Goal: Information Seeking & Learning: Learn about a topic

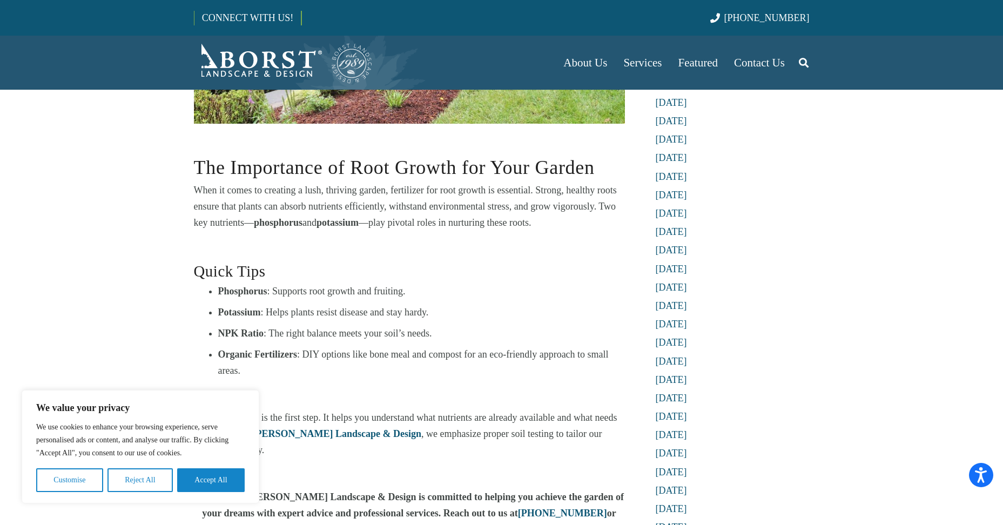
scroll to position [486, 0]
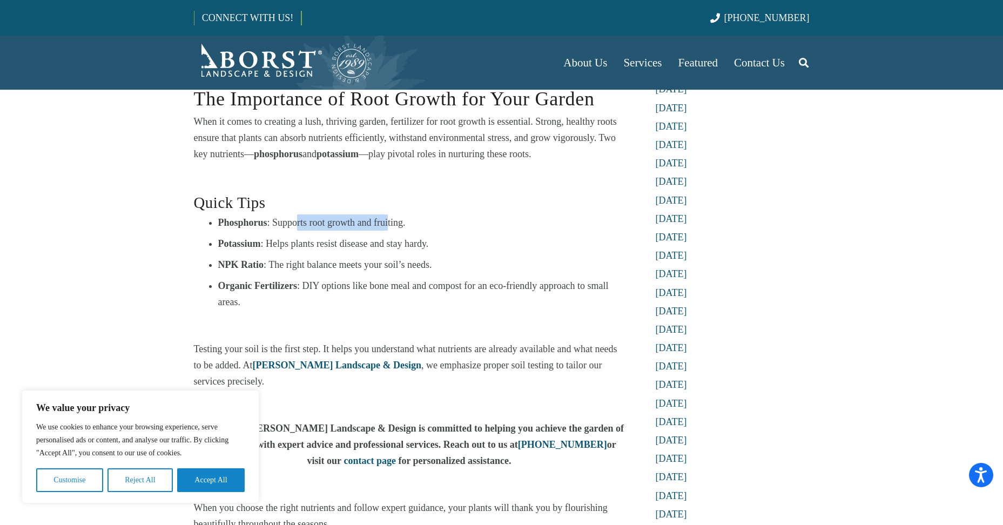
drag, startPoint x: 297, startPoint y: 220, endPoint x: 387, endPoint y: 220, distance: 89.7
click at [387, 220] on li "Phosphorus : Supports root growth and fruiting." at bounding box center [421, 222] width 407 height 16
drag, startPoint x: 290, startPoint y: 244, endPoint x: 409, endPoint y: 248, distance: 120.0
click at [409, 248] on li "Potassium : Helps plants resist disease and stay hardy." at bounding box center [421, 244] width 407 height 16
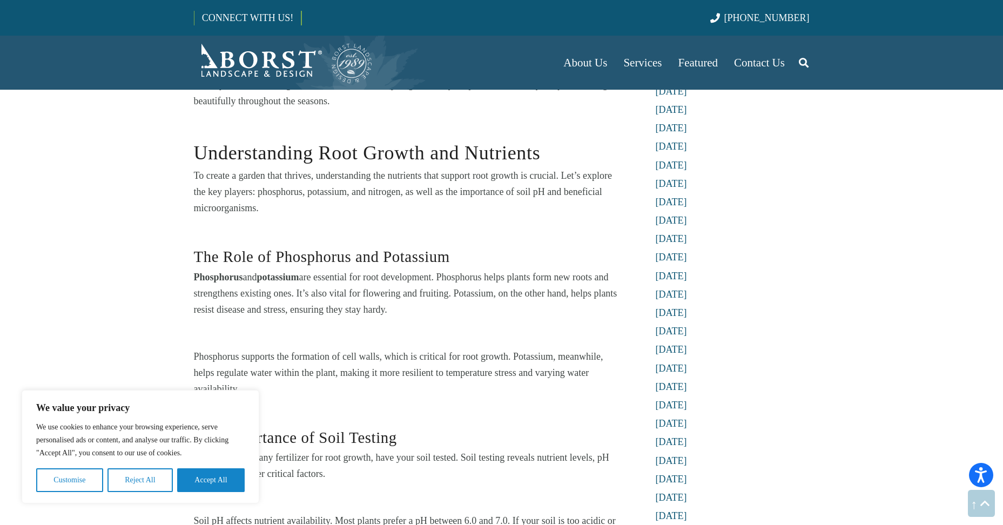
scroll to position [918, 0]
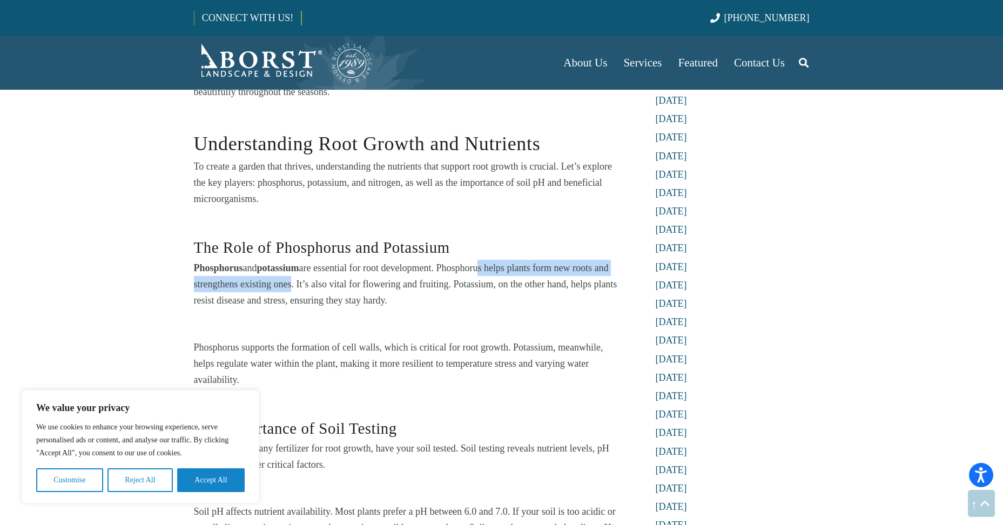
drag, startPoint x: 479, startPoint y: 255, endPoint x: 288, endPoint y: 268, distance: 191.7
click at [288, 268] on p "Phosphorus and potassium are essential for root development. Phosphorus helps p…" at bounding box center [409, 284] width 431 height 49
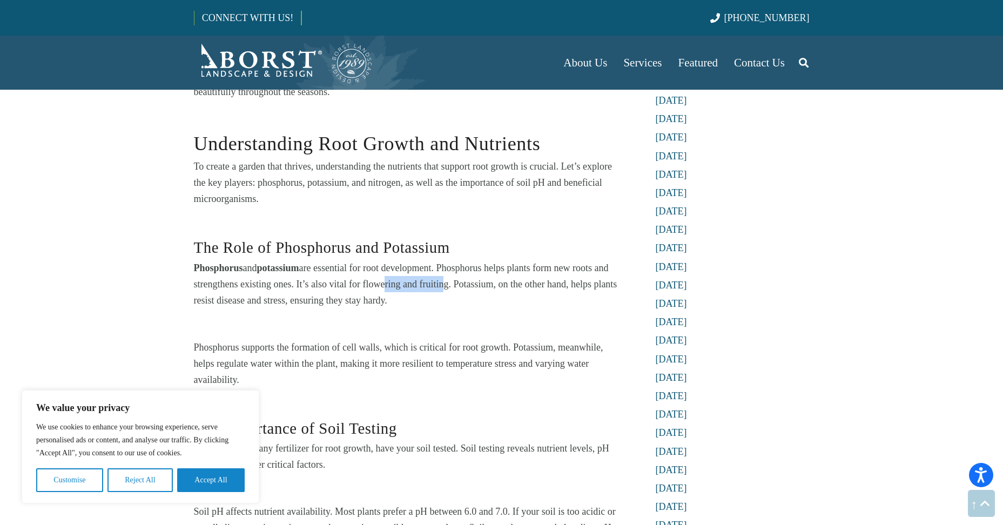
drag, startPoint x: 288, startPoint y: 268, endPoint x: 438, endPoint y: 272, distance: 150.2
click at [438, 272] on p "Phosphorus and potassium are essential for root development. Phosphorus helps p…" at bounding box center [409, 284] width 431 height 49
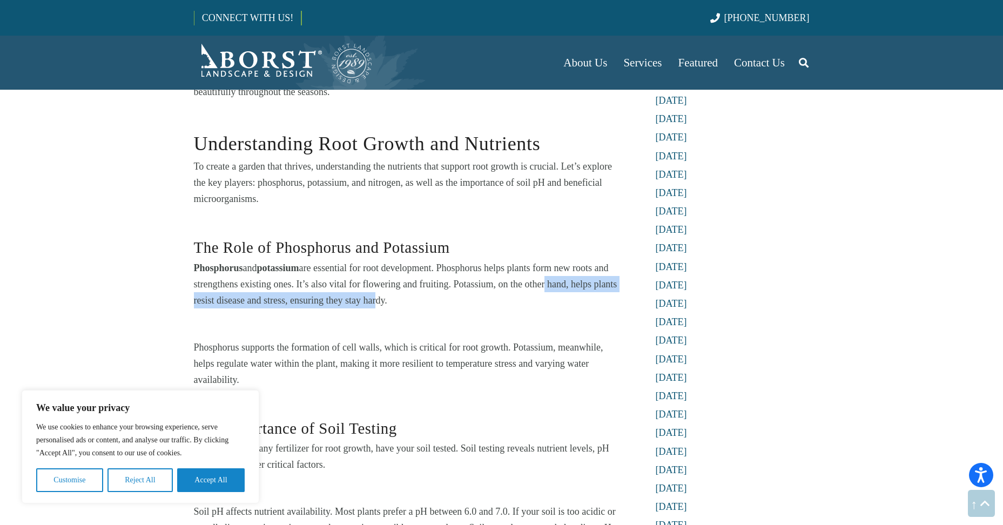
drag, startPoint x: 438, startPoint y: 272, endPoint x: 374, endPoint y: 287, distance: 65.9
click at [374, 287] on p "Phosphorus and potassium are essential for root development. Phosphorus helps p…" at bounding box center [409, 284] width 431 height 49
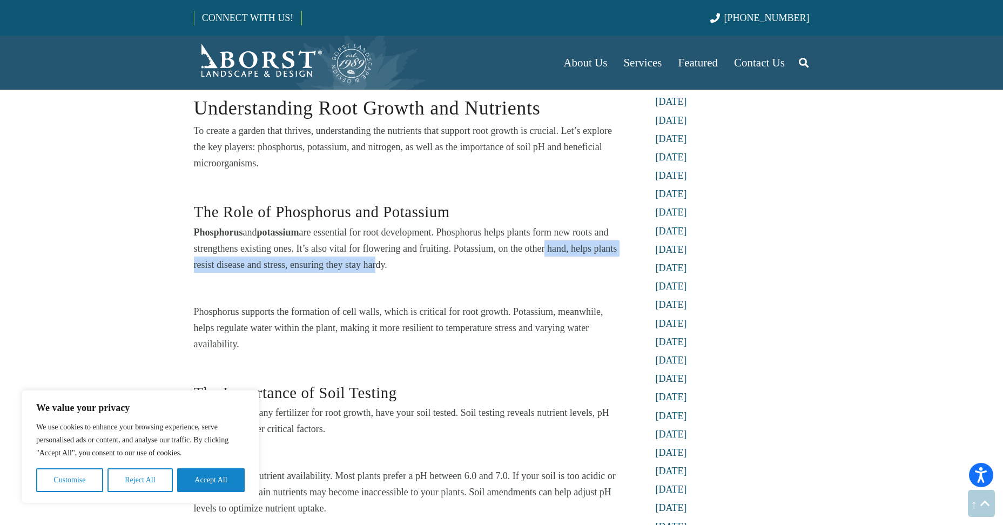
scroll to position [972, 0]
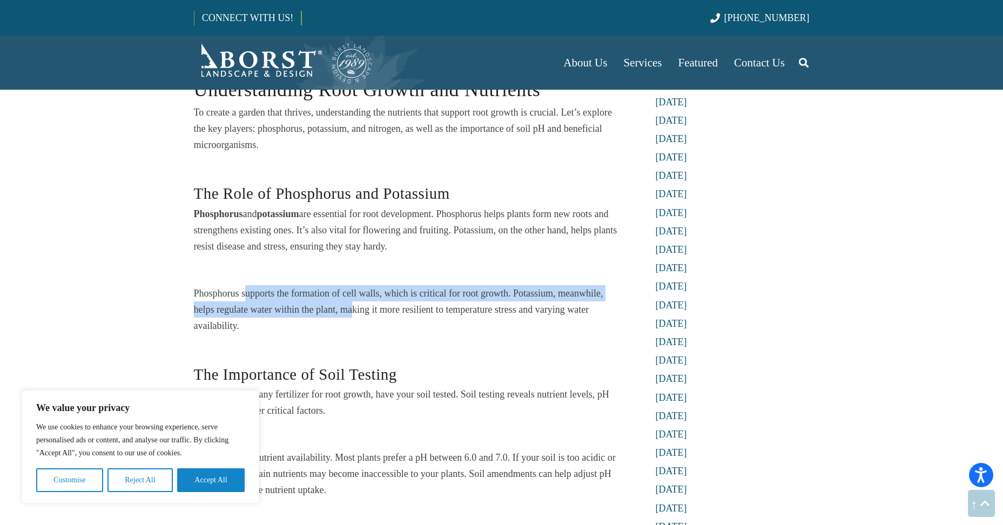
drag, startPoint x: 247, startPoint y: 277, endPoint x: 358, endPoint y: 298, distance: 113.3
click at [358, 298] on p "Phosphorus supports the formation of cell walls, which is critical for root gro…" at bounding box center [409, 309] width 431 height 49
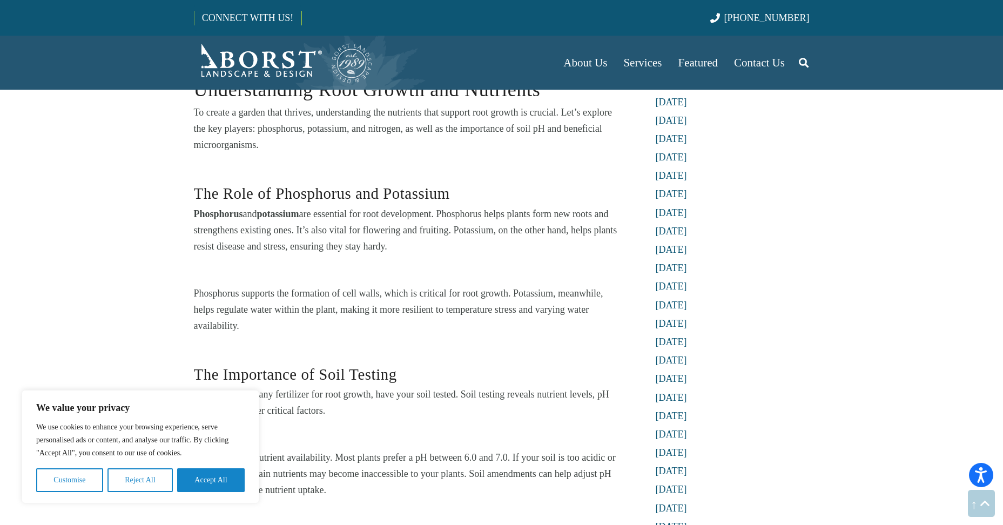
click at [492, 331] on div "Understanding Root Growth and Nutrients To create a garden that thrives, unders…" at bounding box center [409, 361] width 431 height 602
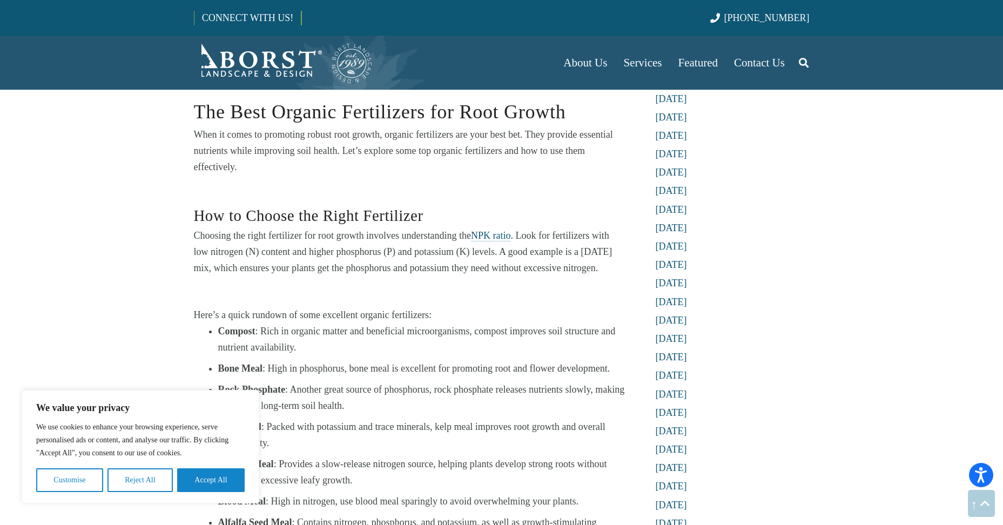
scroll to position [1621, 0]
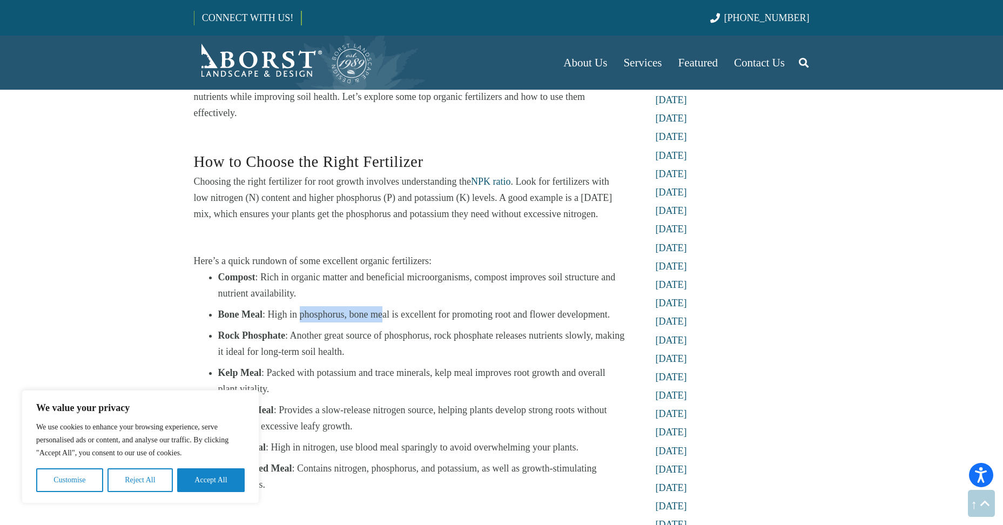
drag, startPoint x: 300, startPoint y: 294, endPoint x: 381, endPoint y: 299, distance: 81.2
click at [381, 306] on li "Bone Meal : High in phosphorus, bone meal is excellent for promoting root and f…" at bounding box center [421, 314] width 407 height 16
drag, startPoint x: 381, startPoint y: 299, endPoint x: 445, endPoint y: 338, distance: 74.2
click at [445, 338] on li "Rock Phosphate : Another great source of phosphorus, rock phosphate releases nu…" at bounding box center [421, 343] width 407 height 32
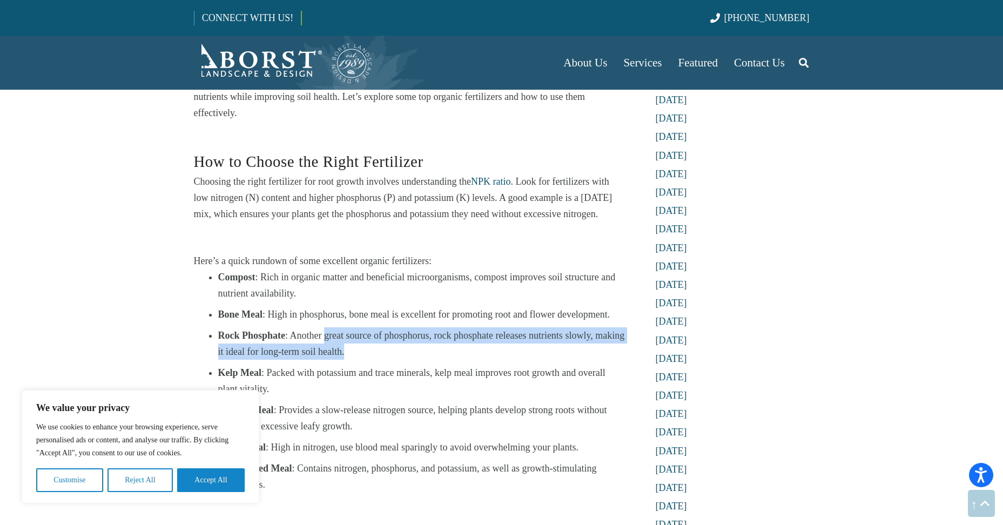
drag, startPoint x: 323, startPoint y: 322, endPoint x: 413, endPoint y: 334, distance: 91.1
click at [413, 334] on li "Rock Phosphate : Another great source of phosphorus, rock phosphate releases nu…" at bounding box center [421, 343] width 407 height 32
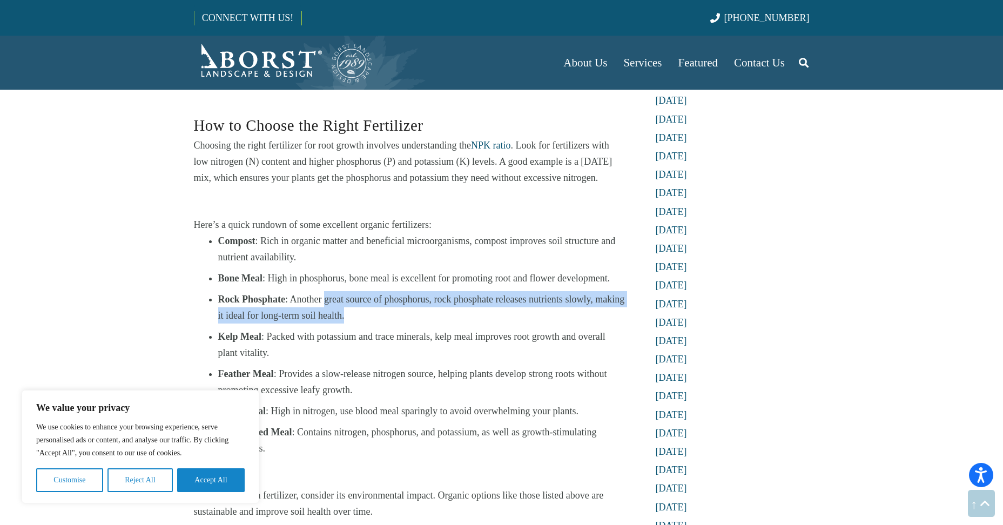
scroll to position [1675, 0]
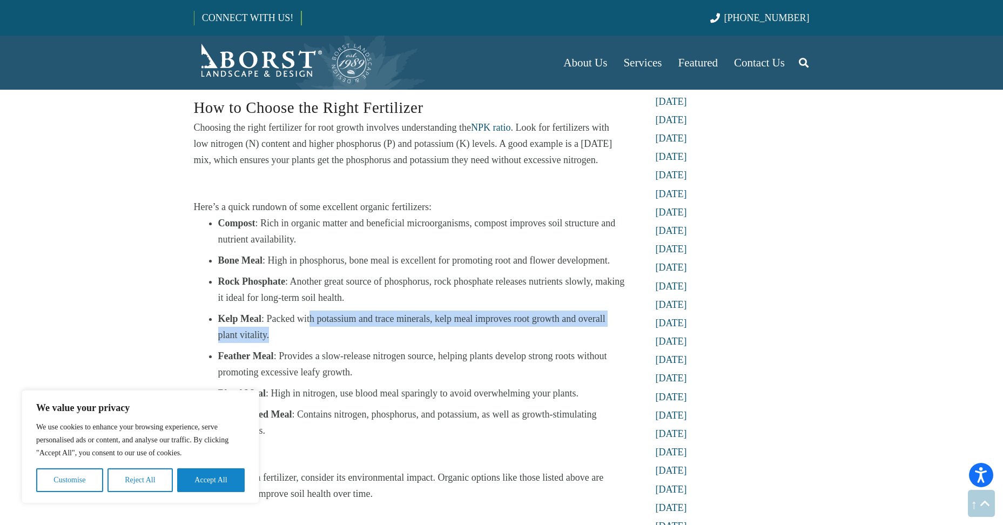
drag, startPoint x: 310, startPoint y: 308, endPoint x: 418, endPoint y: 312, distance: 108.1
click at [418, 312] on li "Kelp Meal : Packed with potassium and trace minerals, kelp meal improves root g…" at bounding box center [421, 327] width 407 height 32
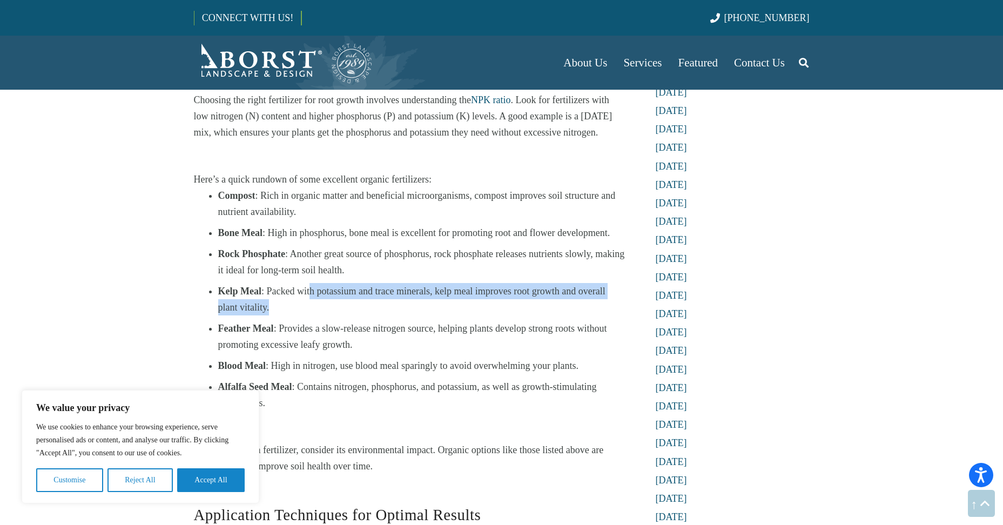
scroll to position [1729, 0]
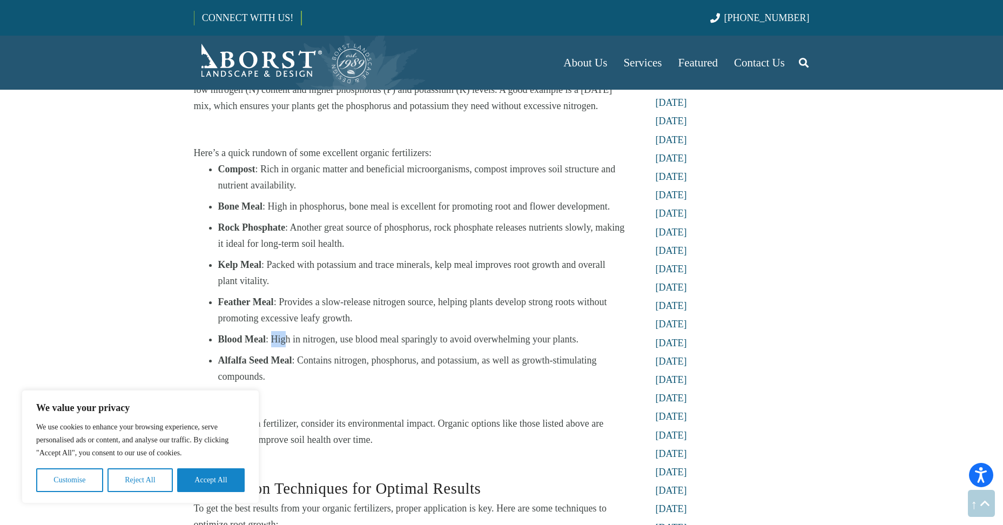
drag, startPoint x: 272, startPoint y: 322, endPoint x: 288, endPoint y: 321, distance: 16.2
click at [288, 331] on li "Blood Meal : High in nitrogen, use blood meal sparingly to avoid overwhelming y…" at bounding box center [421, 339] width 407 height 16
drag, startPoint x: 288, startPoint y: 321, endPoint x: 441, endPoint y: 354, distance: 156.4
click at [441, 354] on li "Alfalfa Seed Meal : Contains nitrogen, phosphorus, and potassium, as well as gr…" at bounding box center [421, 368] width 407 height 32
drag, startPoint x: 246, startPoint y: 345, endPoint x: 287, endPoint y: 342, distance: 41.1
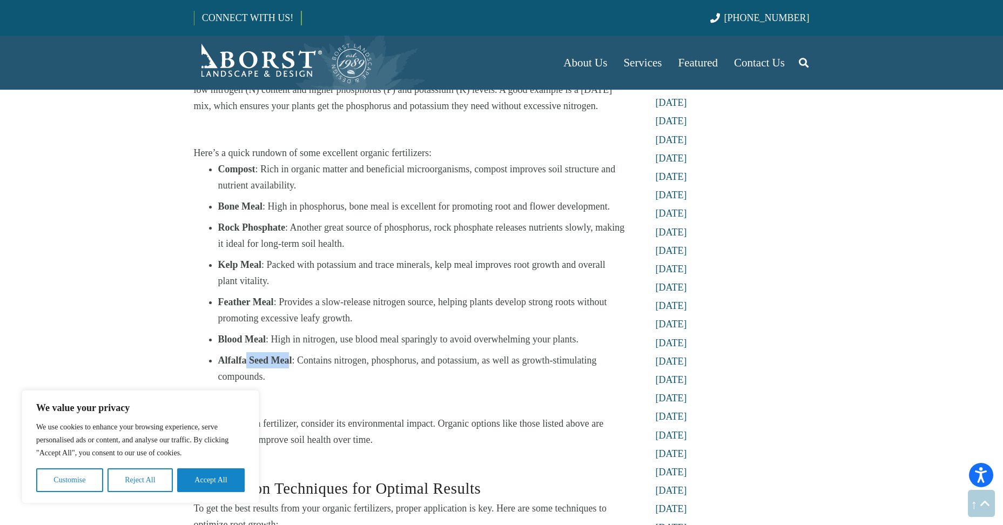
click at [287, 355] on strong "Alfalfa Seed Meal" at bounding box center [255, 360] width 74 height 11
drag, startPoint x: 287, startPoint y: 342, endPoint x: 380, endPoint y: 364, distance: 95.5
click at [380, 364] on li "Alfalfa Seed Meal : Contains nitrogen, phosphorus, and potassium, as well as gr…" at bounding box center [421, 368] width 407 height 32
drag, startPoint x: 301, startPoint y: 346, endPoint x: 312, endPoint y: 345, distance: 10.8
click at [312, 352] on li "Alfalfa Seed Meal : Contains nitrogen, phosphorus, and potassium, as well as gr…" at bounding box center [421, 368] width 407 height 32
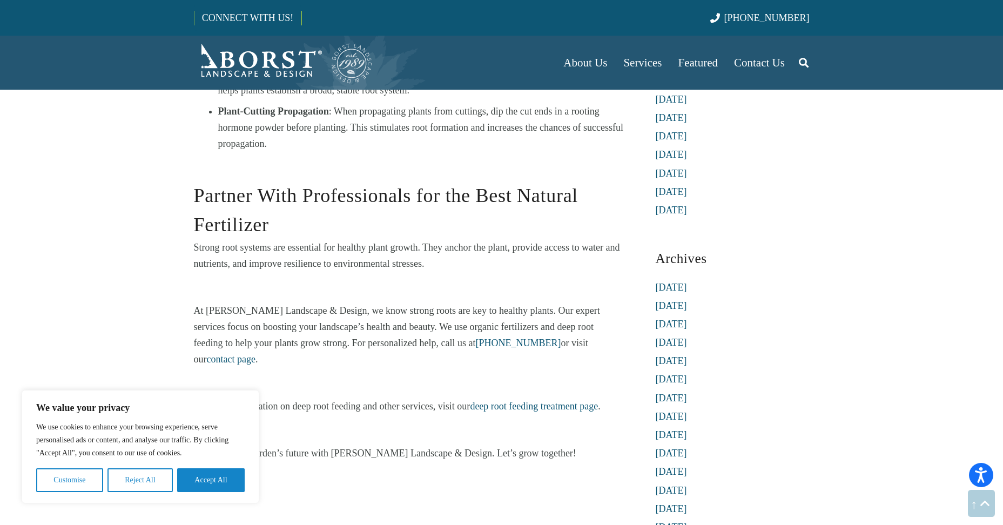
scroll to position [2323, 0]
